Goal: Navigation & Orientation: Go to known website

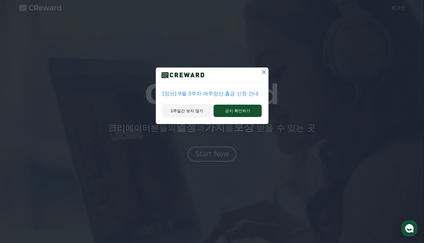
click at [196, 111] on button "1주일간 보지 않기" at bounding box center [187, 111] width 49 height 13
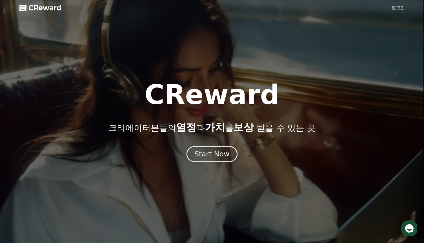
click at [218, 150] on button "Start Now" at bounding box center [212, 155] width 51 height 16
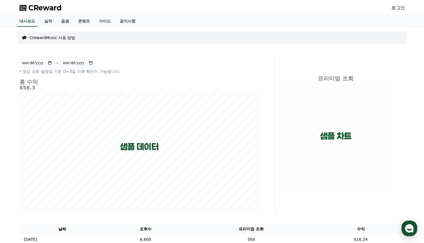
click at [43, 7] on span "CReward" at bounding box center [44, 7] width 33 height 9
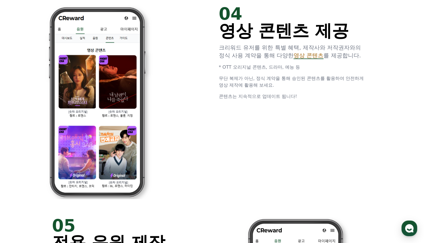
scroll to position [1302, 0]
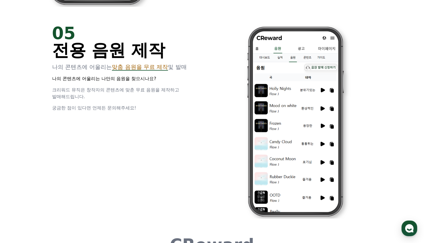
drag, startPoint x: 134, startPoint y: 98, endPoint x: 36, endPoint y: 68, distance: 102.6
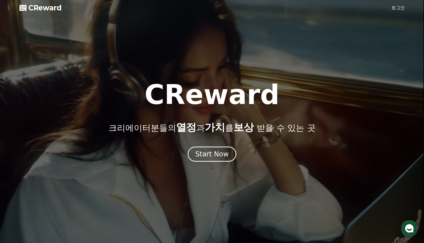
click at [43, 6] on span "CReward" at bounding box center [44, 7] width 33 height 9
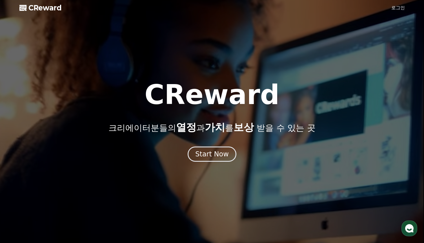
click at [393, 6] on link "로그인" at bounding box center [398, 8] width 14 height 7
